Goal: Find contact information: Find contact information

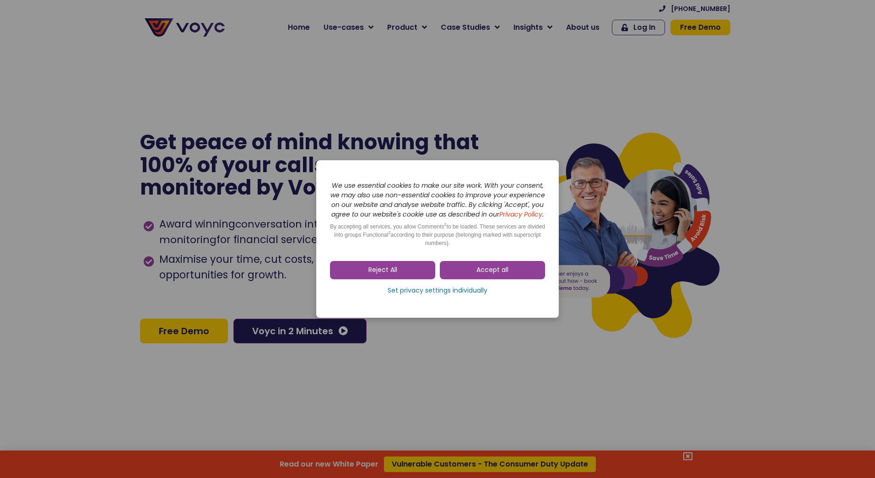
click at [384, 275] on span "Reject All" at bounding box center [383, 270] width 29 height 9
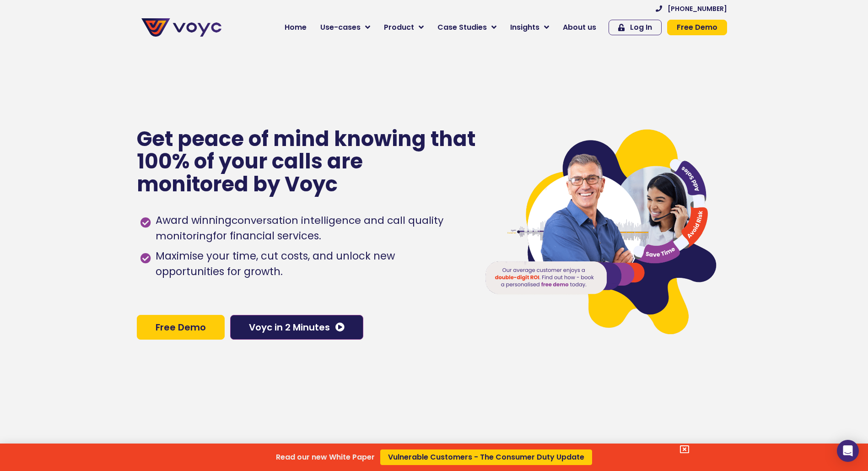
click at [404, 32] on div "Read our new White Paper Vulnerable Customers - The Consumer Duty Update" at bounding box center [434, 235] width 868 height 471
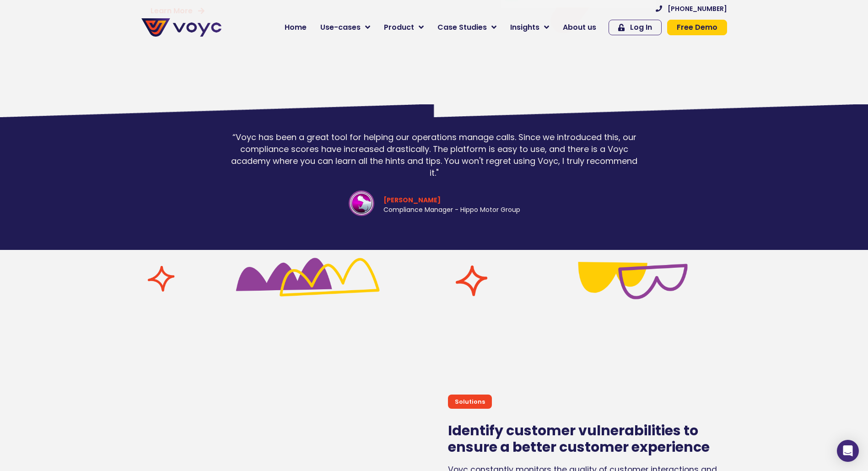
scroll to position [2747, 0]
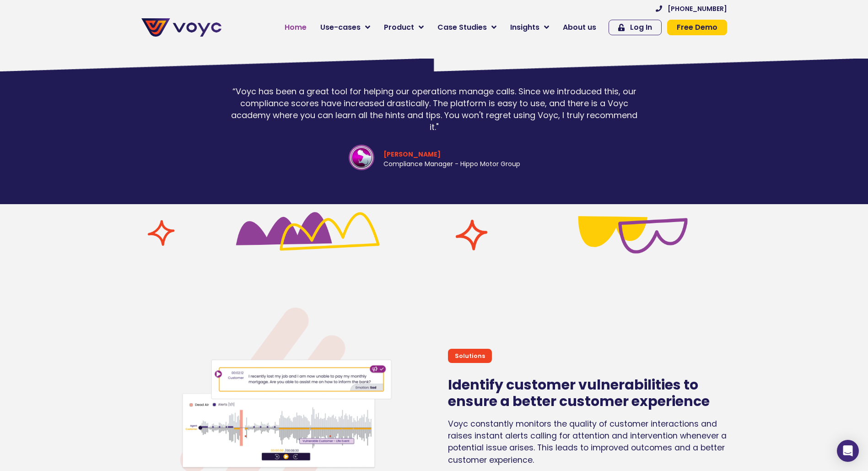
click at [294, 26] on span "Home" at bounding box center [296, 27] width 22 height 11
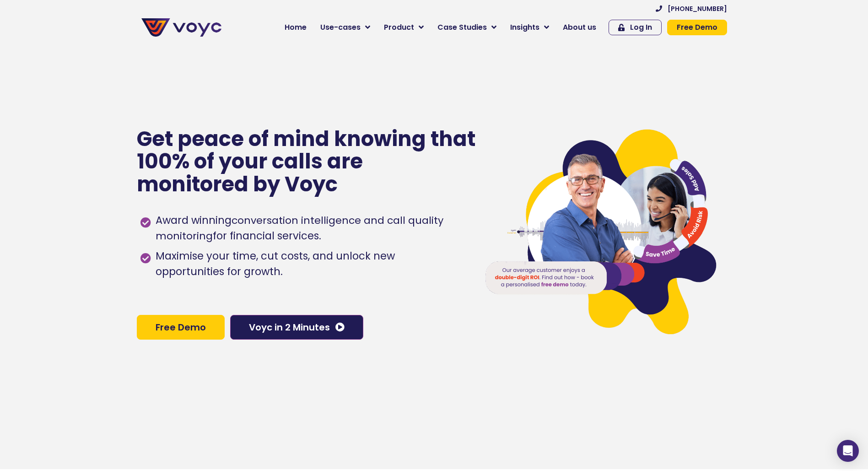
click at [578, 29] on span "About us" at bounding box center [579, 27] width 33 height 11
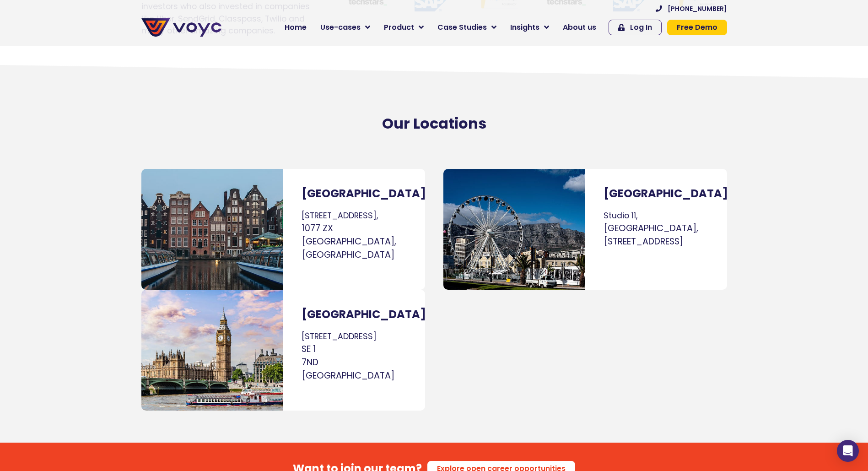
scroll to position [5493, 0]
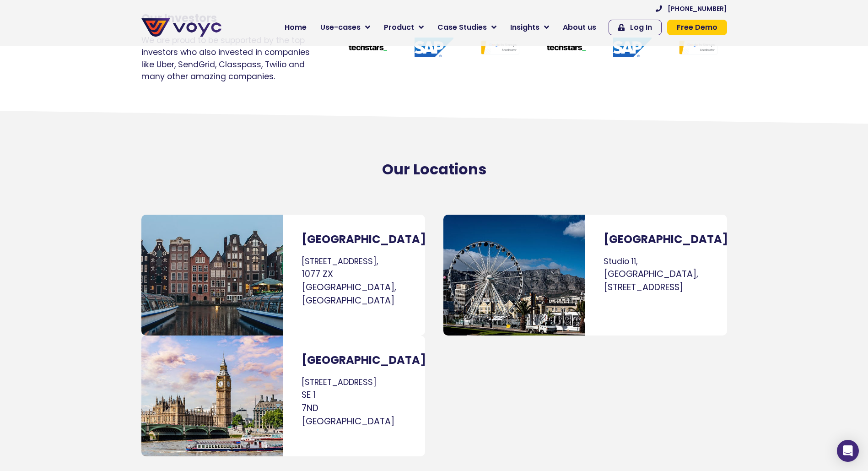
drag, startPoint x: 302, startPoint y: 211, endPoint x: 380, endPoint y: 208, distance: 78.3
click at [380, 255] on p "[STREET_ADDRESS]" at bounding box center [354, 281] width 105 height 52
copy p "[STREET_ADDRESS],"
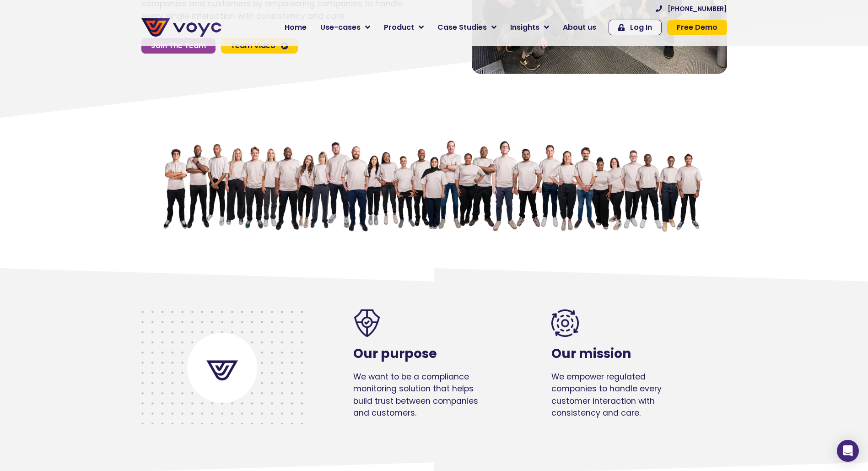
scroll to position [0, 0]
